Goal: Task Accomplishment & Management: Complete application form

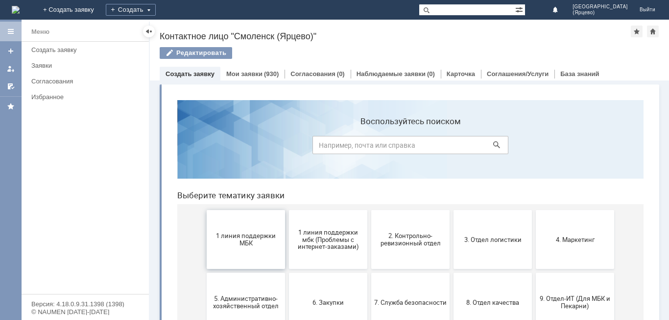
click at [241, 245] on span "1 линия поддержки МБК" at bounding box center [246, 239] width 73 height 15
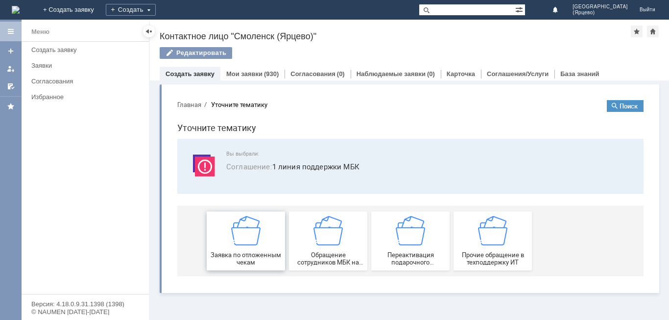
click at [241, 246] on div "Заявка по отложенным чекам" at bounding box center [246, 241] width 73 height 50
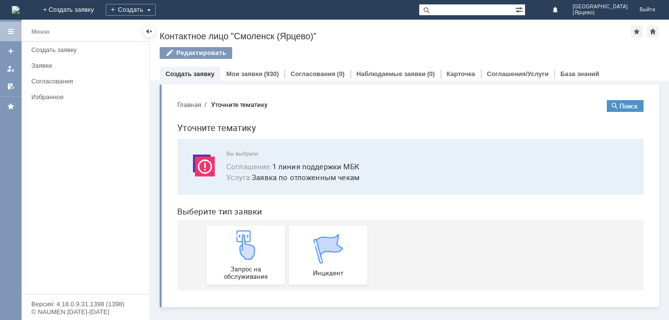
click at [241, 246] on img at bounding box center [245, 244] width 29 height 29
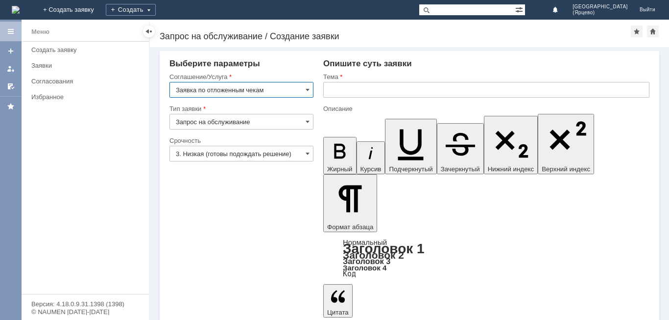
click at [269, 150] on input "3. Низкая (готовы подождать решение)" at bounding box center [242, 154] width 144 height 16
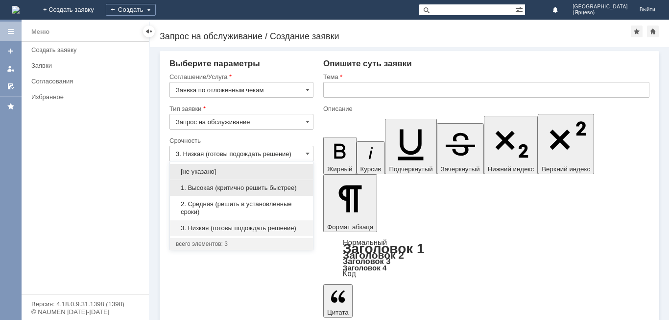
click at [231, 189] on span "1. Высокая (критично решить быстрее)" at bounding box center [241, 188] width 131 height 8
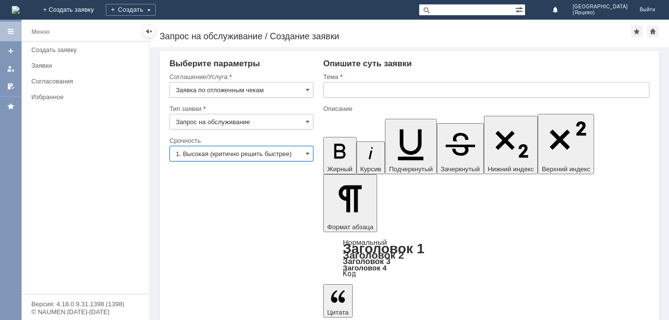
type input "1. Высокая (критично решить быстрее)"
click at [345, 92] on input "text" at bounding box center [486, 90] width 326 height 16
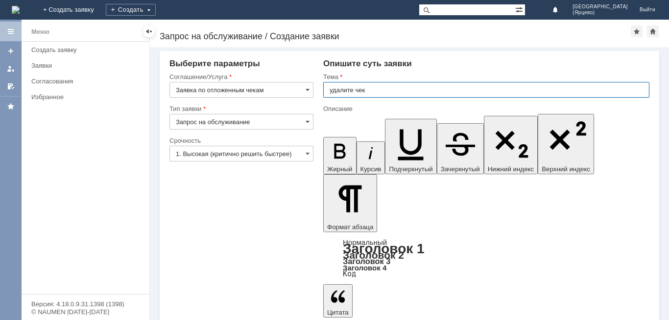
type input "удалите чек"
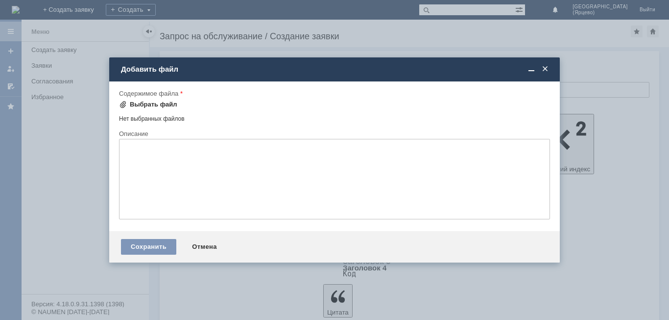
click at [124, 105] on span at bounding box center [123, 104] width 8 height 8
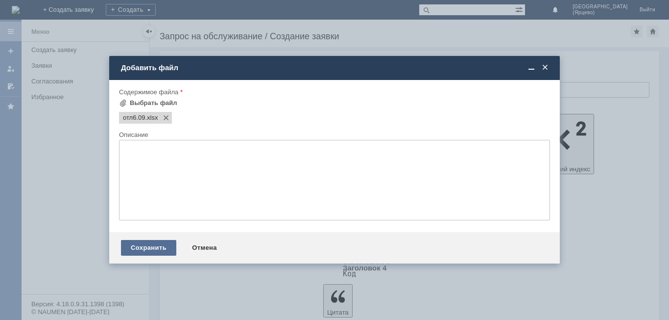
click at [160, 245] on div "Сохранить" at bounding box center [148, 248] width 55 height 16
